Goal: Information Seeking & Learning: Learn about a topic

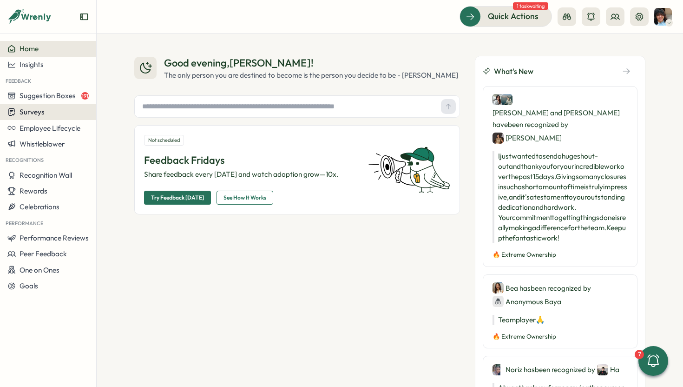
click at [49, 111] on div "Surveys" at bounding box center [47, 111] width 81 height 9
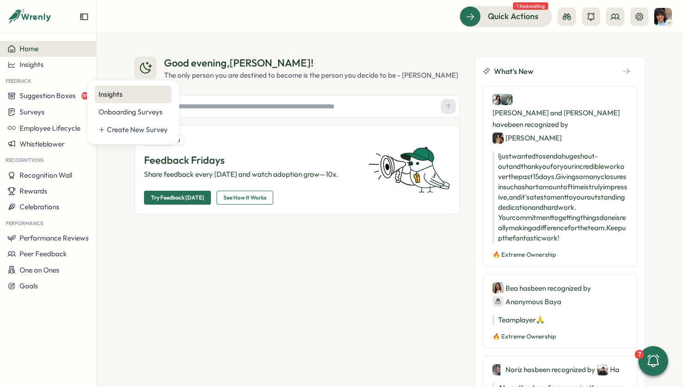
click at [112, 92] on div "Insights" at bounding box center [133, 94] width 69 height 10
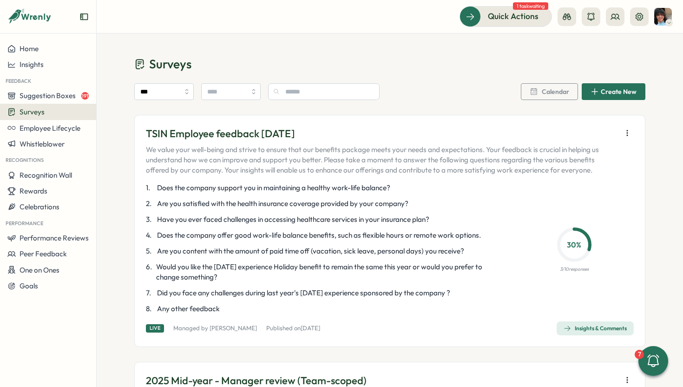
scroll to position [37, 0]
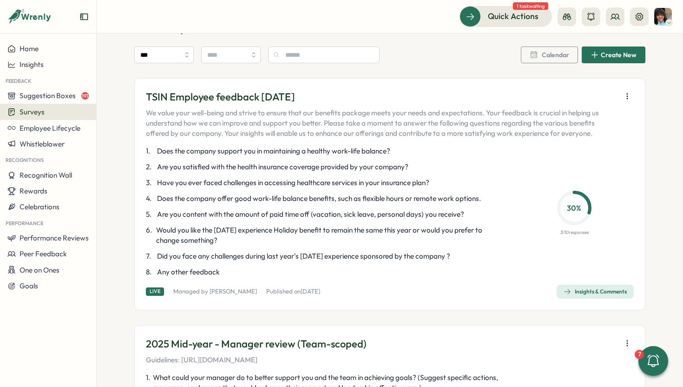
click at [581, 292] on div "Insights & Comments" at bounding box center [595, 291] width 63 height 7
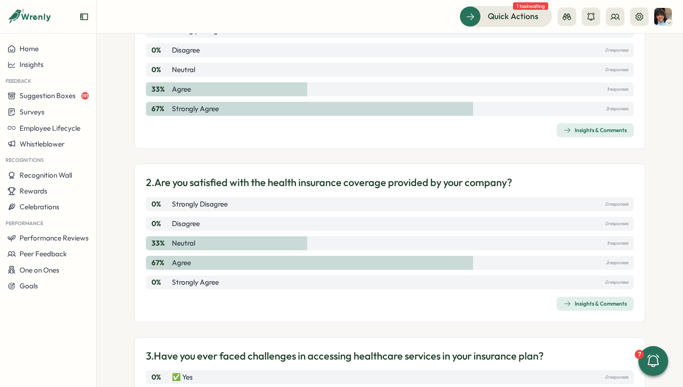
scroll to position [149, 0]
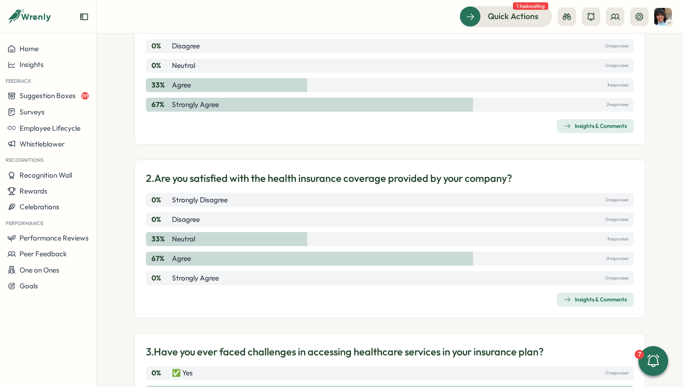
click at [573, 302] on div "Insights & Comments" at bounding box center [595, 299] width 63 height 7
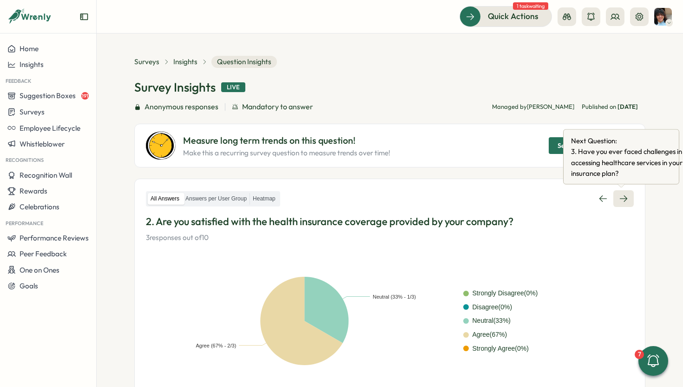
click at [621, 199] on icon at bounding box center [623, 198] width 9 height 9
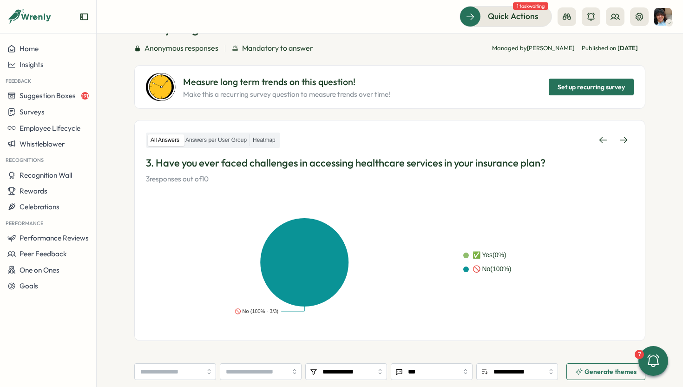
scroll to position [67, 0]
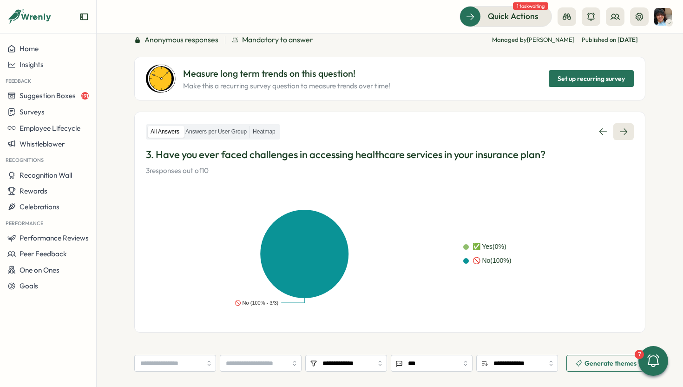
click at [619, 130] on icon at bounding box center [623, 131] width 9 height 9
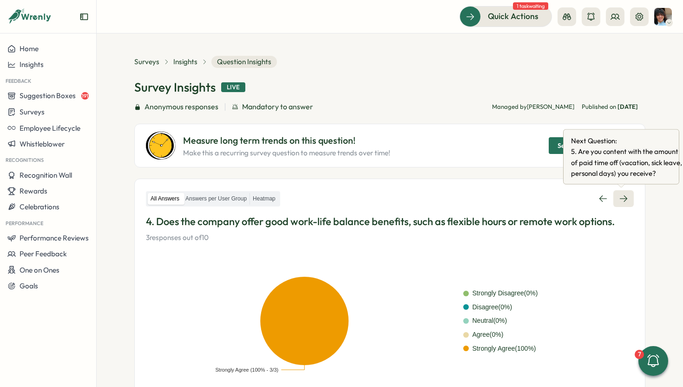
click at [619, 199] on icon at bounding box center [623, 198] width 9 height 9
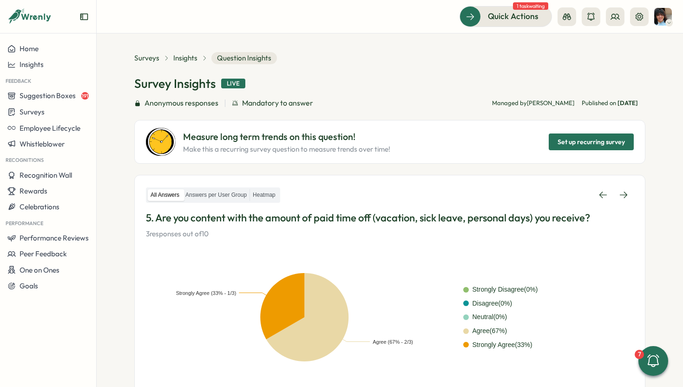
scroll to position [7, 0]
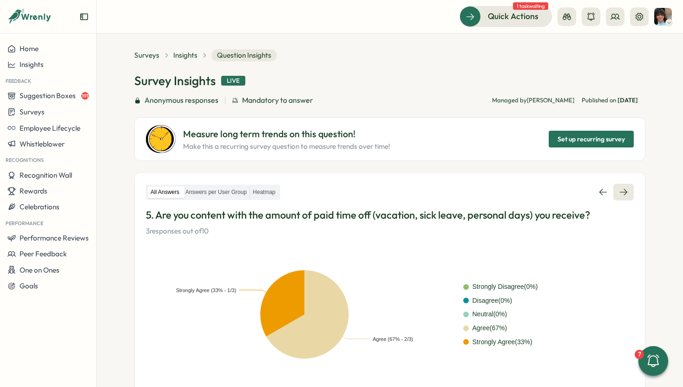
click at [619, 189] on icon at bounding box center [623, 191] width 9 height 9
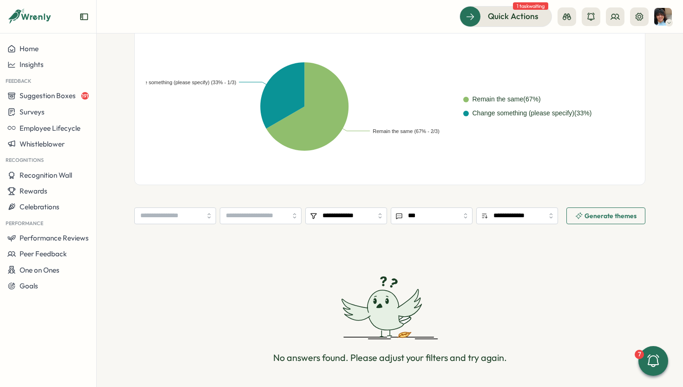
scroll to position [266, 0]
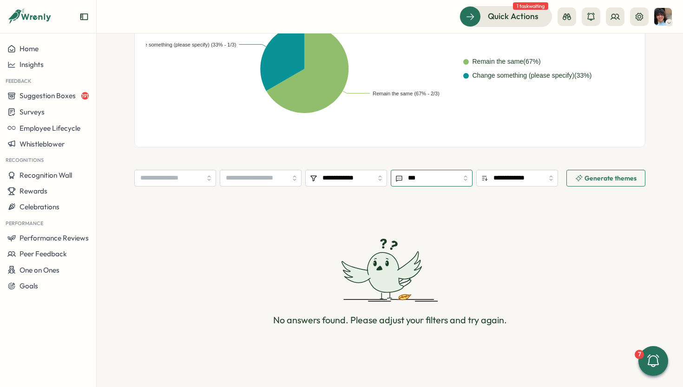
click at [420, 174] on input "***" at bounding box center [432, 178] width 82 height 17
click at [439, 136] on div "All Answers Answers per User Group Heatmap 6. Would you like the [DATE] experie…" at bounding box center [389, 29] width 511 height 235
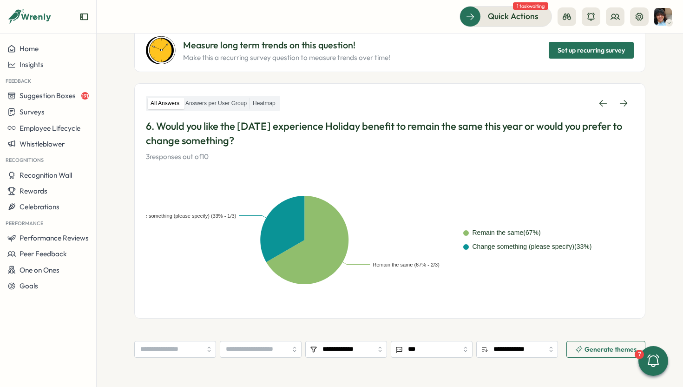
scroll to position [78, 0]
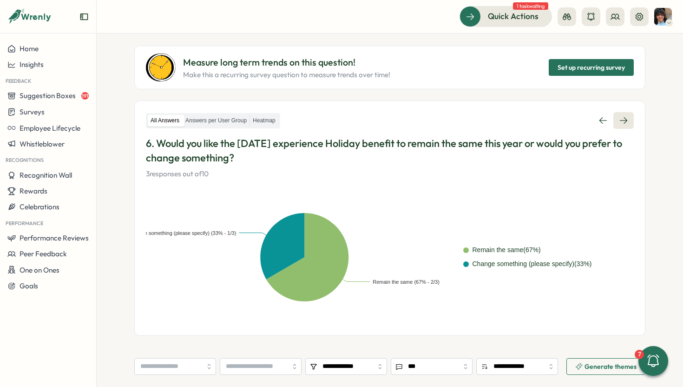
click at [620, 117] on icon at bounding box center [623, 120] width 9 height 9
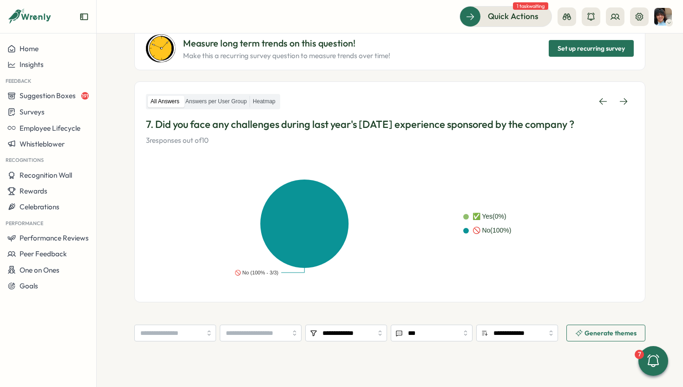
scroll to position [57, 0]
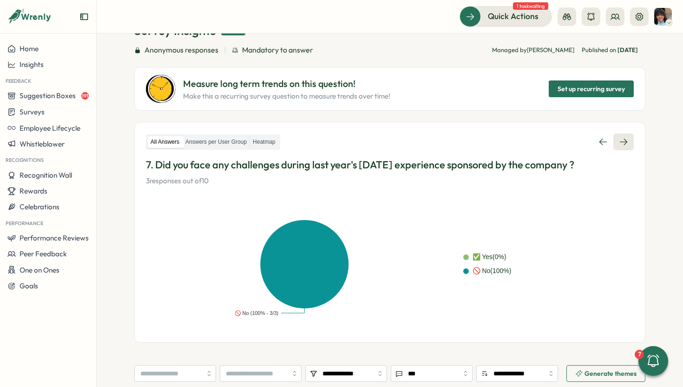
click at [620, 142] on icon at bounding box center [623, 141] width 7 height 7
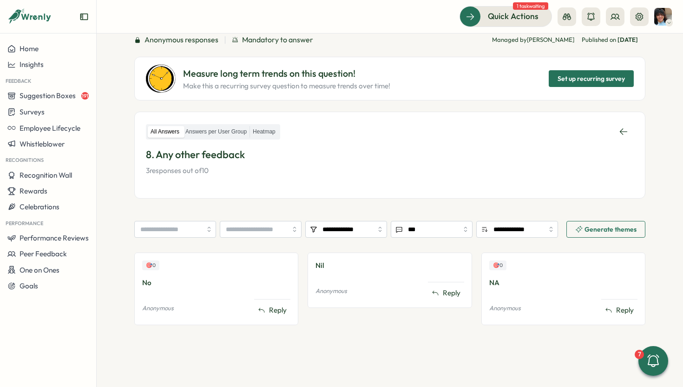
scroll to position [76, 0]
